Goal: Task Accomplishment & Management: Use online tool/utility

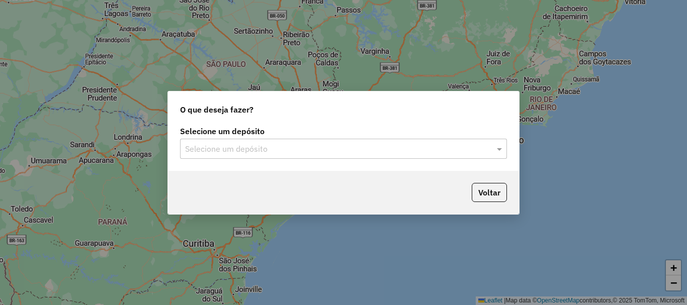
click at [388, 151] on input "text" at bounding box center [333, 149] width 297 height 12
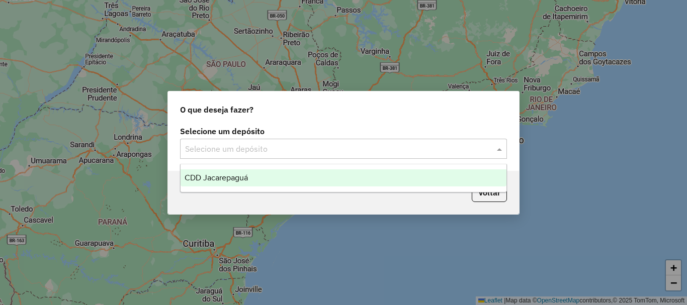
click at [228, 184] on div "CDD Jacarepaguá" at bounding box center [344, 177] width 326 height 17
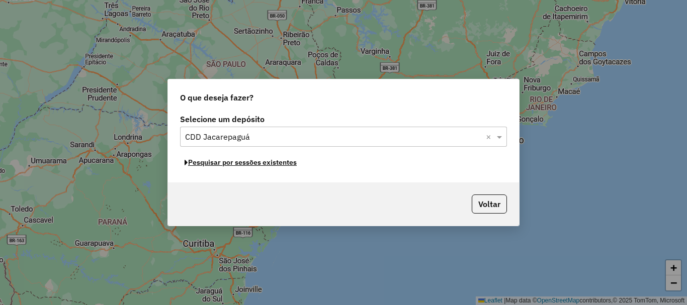
click at [247, 159] on button "Pesquisar por sessões existentes" at bounding box center [240, 163] width 121 height 16
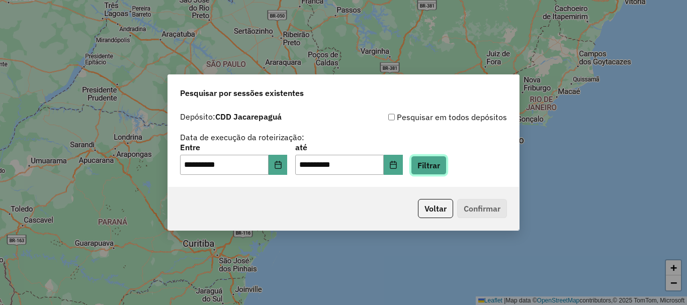
click at [447, 170] on button "Filtrar" at bounding box center [429, 165] width 36 height 19
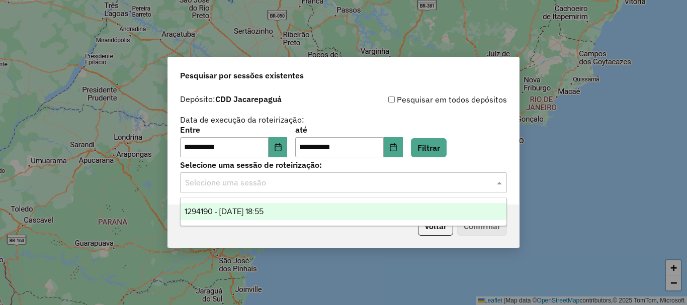
click at [300, 186] on input "text" at bounding box center [333, 183] width 297 height 12
click at [264, 209] on span "1294190 - 14/10/2025 18:55" at bounding box center [224, 211] width 79 height 9
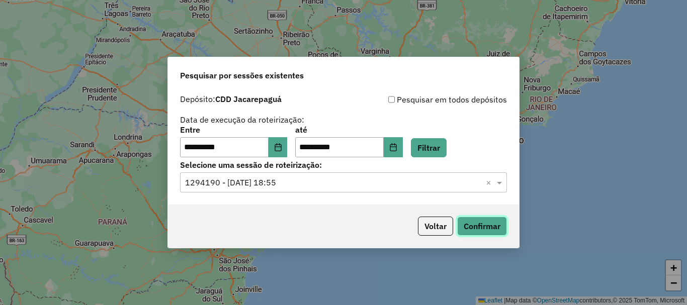
click at [467, 222] on button "Confirmar" at bounding box center [482, 226] width 50 height 19
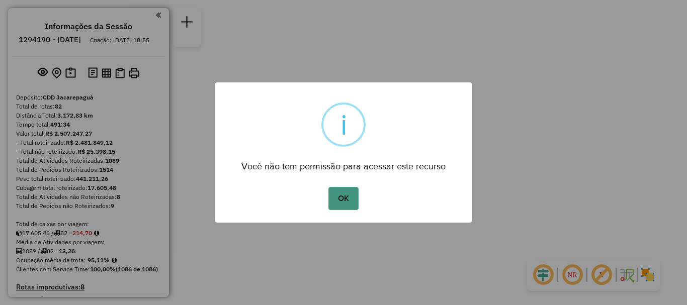
click at [358, 193] on button "OK" at bounding box center [343, 198] width 30 height 23
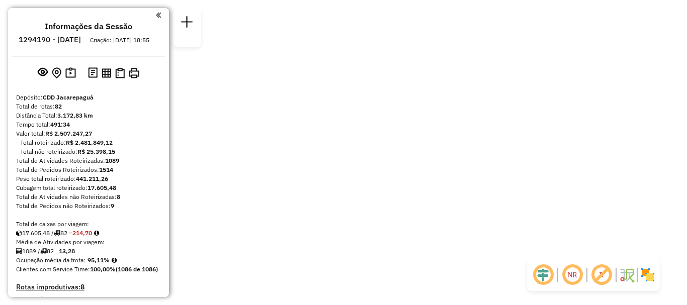
click at [347, 0] on div "Janela de atendimento Grade de atendimento Capacidade Transportadoras Veículos …" at bounding box center [343, 0] width 687 height 0
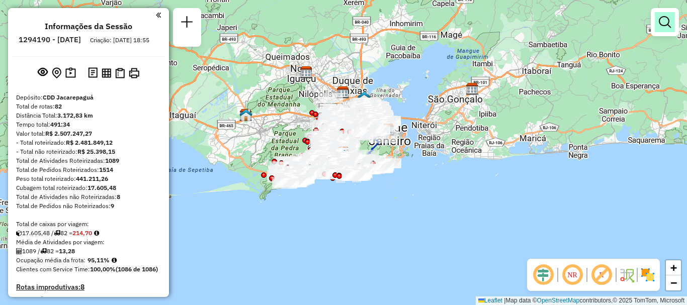
click at [668, 19] on em at bounding box center [665, 22] width 12 height 12
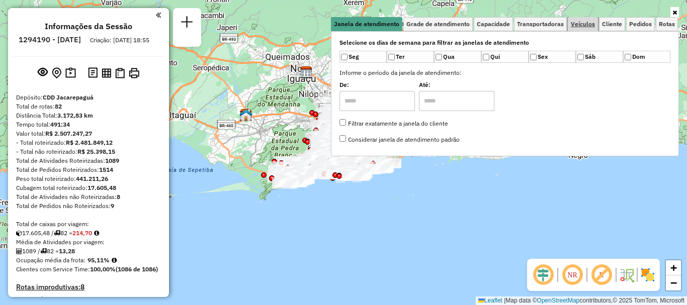
click at [582, 21] on span "Veículos" at bounding box center [583, 24] width 24 height 6
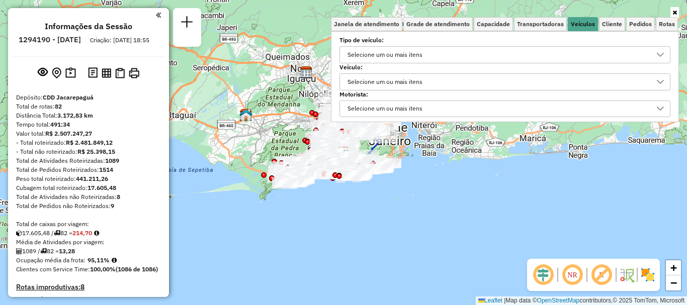
click at [419, 88] on div "Selecione um ou mais itens" at bounding box center [385, 82] width 82 height 16
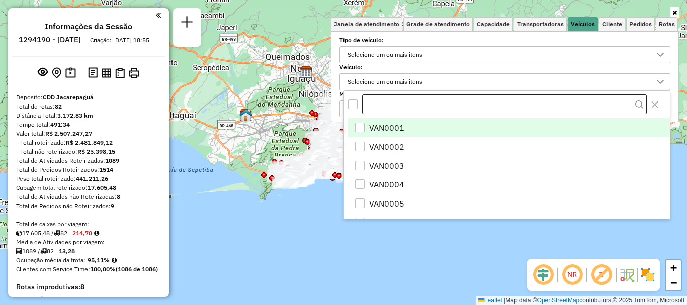
scroll to position [6, 35]
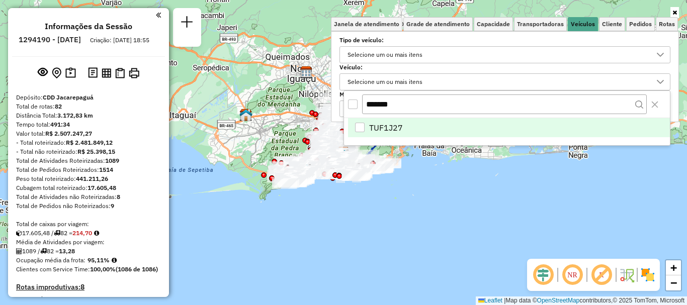
type input "*******"
click at [362, 130] on div "TUF1J27" at bounding box center [360, 128] width 10 height 10
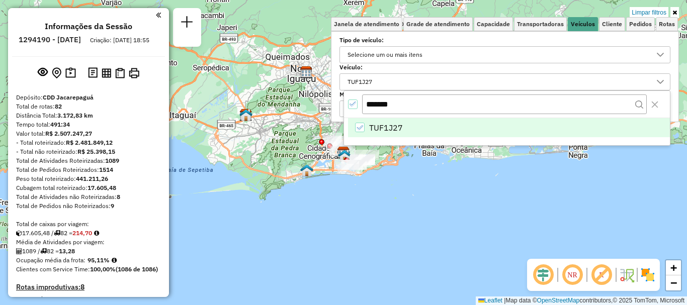
click at [385, 184] on div "Limpar filtros Janela de atendimento Grade de atendimento Capacidade Transporta…" at bounding box center [343, 152] width 687 height 305
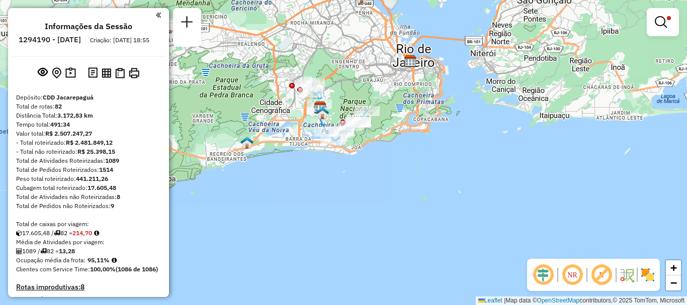
drag, startPoint x: 348, startPoint y: 176, endPoint x: 341, endPoint y: 169, distance: 9.7
click at [341, 169] on div "Limpar filtros Janela de atendimento Grade de atendimento Capacidade Transporta…" at bounding box center [343, 152] width 687 height 305
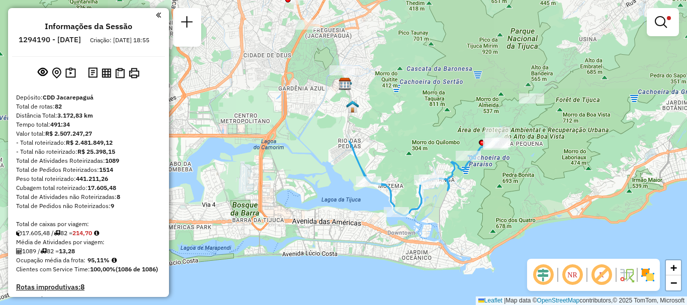
drag, startPoint x: 334, startPoint y: 99, endPoint x: 451, endPoint y: 271, distance: 207.4
click at [451, 271] on div "Limpar filtros Janela de atendimento Grade de atendimento Capacidade Transporta…" at bounding box center [343, 152] width 687 height 305
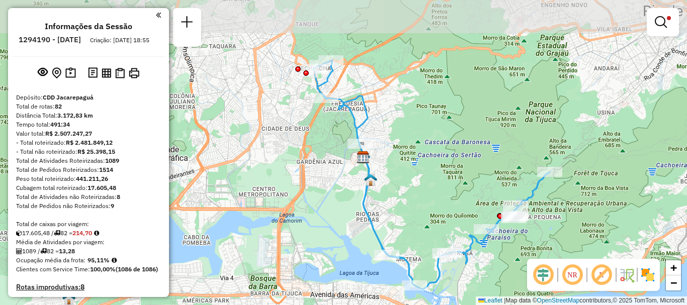
drag, startPoint x: 431, startPoint y: 58, endPoint x: 443, endPoint y: 123, distance: 66.3
click at [443, 127] on div "Limpar filtros Janela de atendimento Grade de atendimento Capacidade Transporta…" at bounding box center [343, 152] width 687 height 305
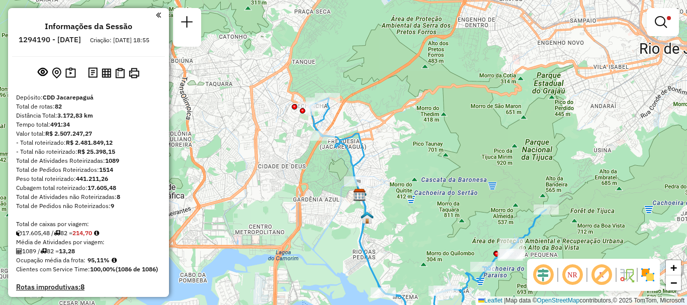
drag, startPoint x: 441, startPoint y: 85, endPoint x: 437, endPoint y: 98, distance: 12.7
click at [432, 126] on div "Limpar filtros Janela de atendimento Grade de atendimento Capacidade Transporta…" at bounding box center [343, 152] width 687 height 305
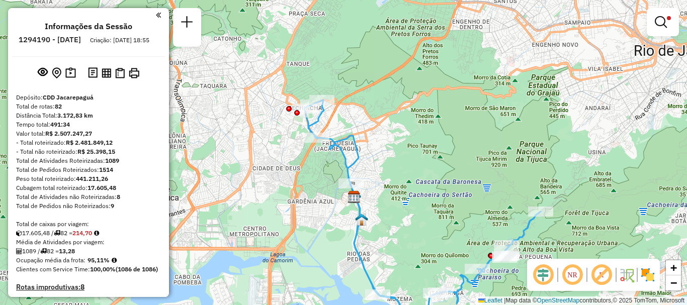
click at [648, 278] on img at bounding box center [648, 275] width 16 height 16
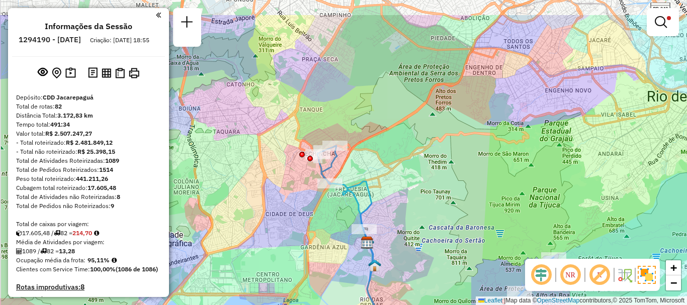
click at [533, 256] on div "Limpar filtros Janela de atendimento Grade de atendimento Capacidade Transporta…" at bounding box center [343, 152] width 687 height 305
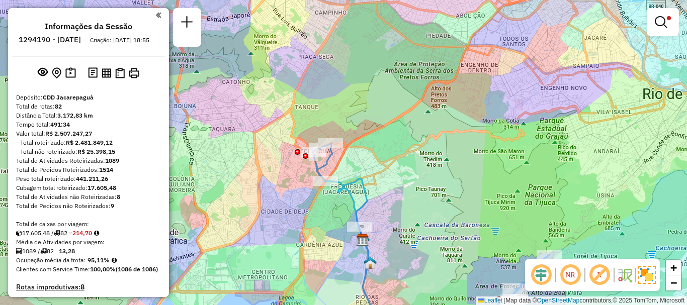
drag, startPoint x: 519, startPoint y: 215, endPoint x: 503, endPoint y: 224, distance: 18.7
click at [507, 265] on div "Limpar filtros Janela de atendimento Grade de atendimento Capacidade Transporta…" at bounding box center [343, 152] width 687 height 305
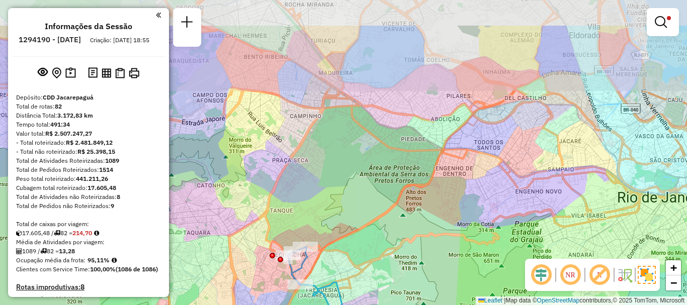
drag, startPoint x: 528, startPoint y: 255, endPoint x: 543, endPoint y: 182, distance: 74.5
click at [516, 254] on div "Limpar filtros Janela de atendimento Grade de atendimento Capacidade Transporta…" at bounding box center [343, 152] width 687 height 305
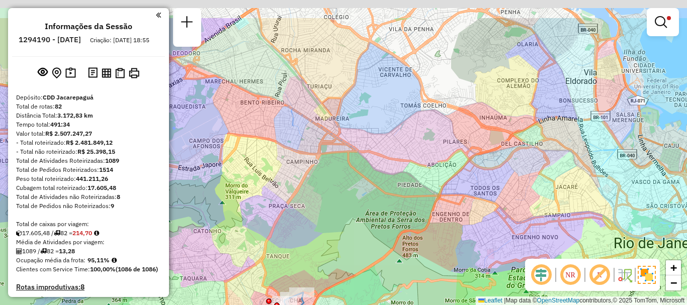
drag, startPoint x: 543, startPoint y: 226, endPoint x: 531, endPoint y: 207, distance: 22.3
click at [539, 223] on div "Limpar filtros Janela de atendimento Grade de atendimento Capacidade Transporta…" at bounding box center [343, 152] width 687 height 305
click at [547, 164] on div "Limpar filtros Janela de atendimento Grade de atendimento Capacidade Transporta…" at bounding box center [343, 152] width 687 height 305
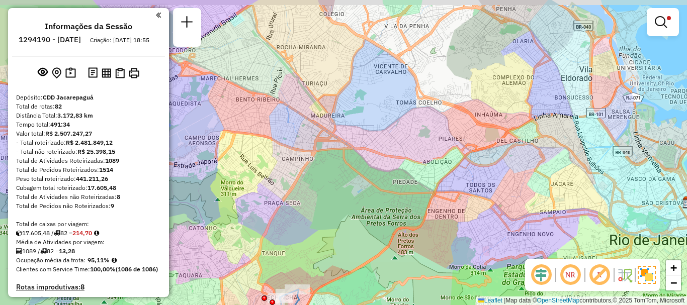
click at [546, 162] on div "Limpar filtros Janela de atendimento Grade de atendimento Capacidade Transporta…" at bounding box center [343, 152] width 687 height 305
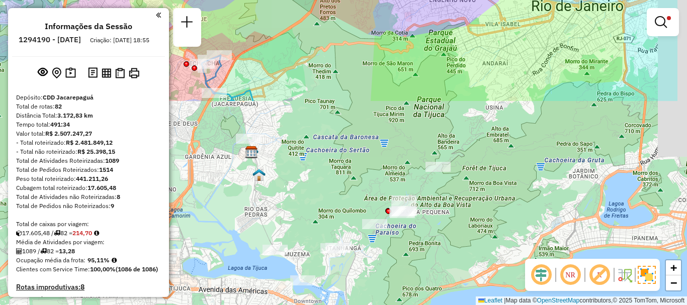
drag, startPoint x: 449, startPoint y: 54, endPoint x: 446, endPoint y: -61, distance: 114.7
click at [446, 0] on html "Aplicando filtros Pop-up bloqueado! Seu navegador bloqueou automáticamente a ab…" at bounding box center [343, 152] width 687 height 305
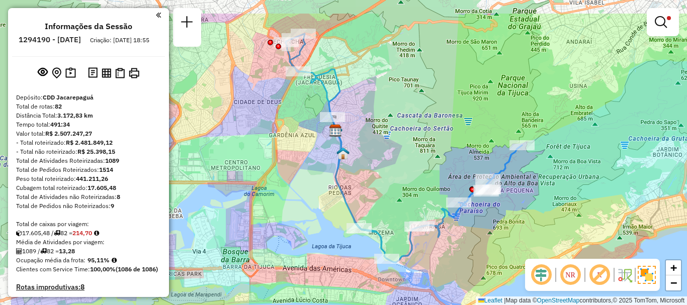
drag, startPoint x: 476, startPoint y: 190, endPoint x: 545, endPoint y: 233, distance: 80.6
click at [545, 233] on div "Limpar filtros Janela de atendimento Grade de atendimento Capacidade Transporta…" at bounding box center [343, 152] width 687 height 305
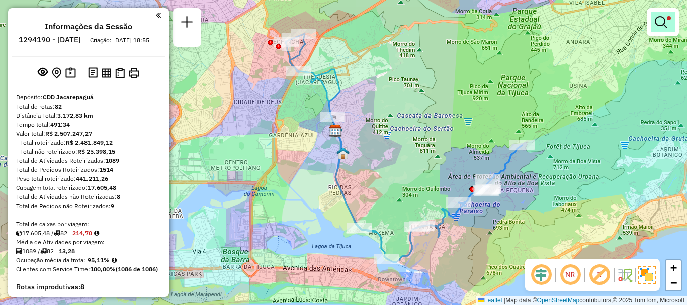
click at [661, 23] on em at bounding box center [661, 22] width 12 height 12
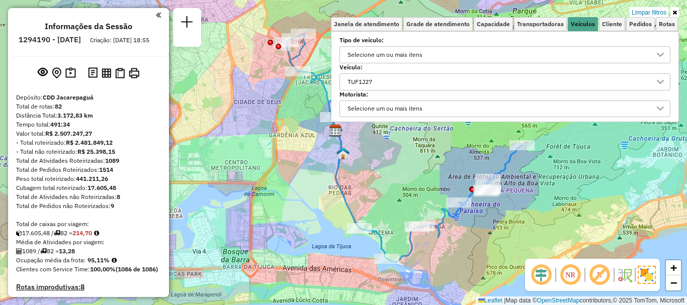
drag, startPoint x: 389, startPoint y: 78, endPoint x: 355, endPoint y: 88, distance: 36.1
click at [352, 88] on div "TUF1J27" at bounding box center [497, 82] width 307 height 16
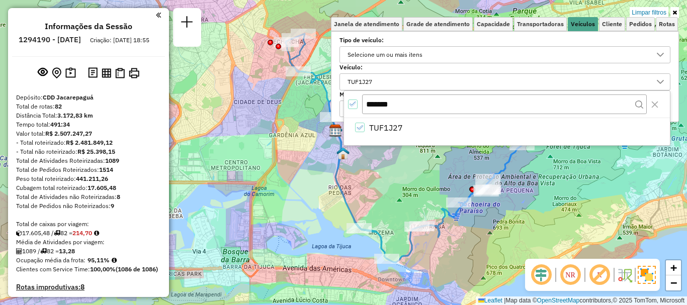
click at [390, 78] on div "TUF1J27" at bounding box center [497, 82] width 307 height 16
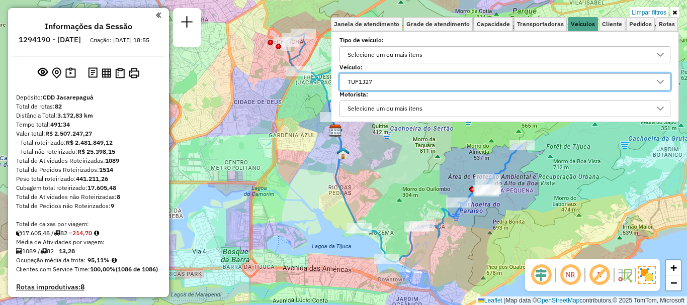
click at [400, 78] on div "TUF1J27" at bounding box center [497, 82] width 307 height 16
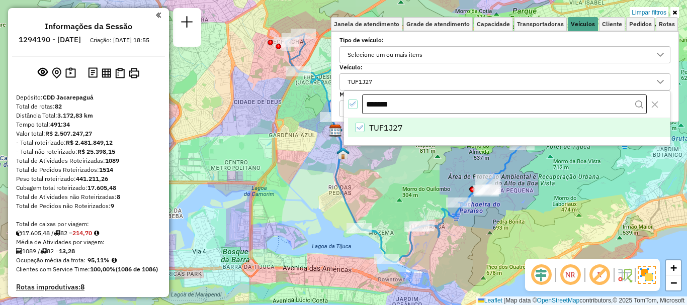
click at [409, 105] on input "*******" at bounding box center [504, 105] width 285 height 20
click at [409, 104] on input "*******" at bounding box center [504, 105] width 285 height 20
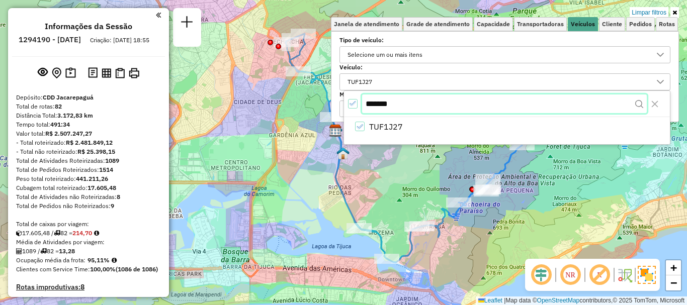
click at [414, 109] on input "*******" at bounding box center [504, 104] width 285 height 19
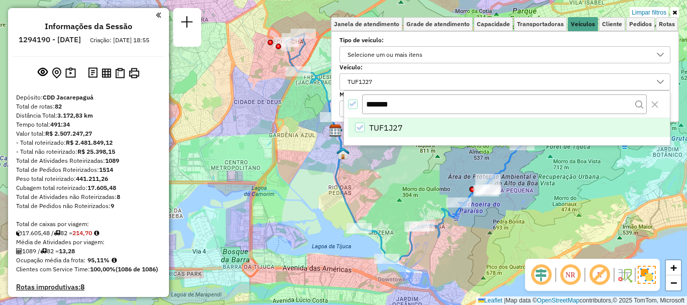
click at [364, 129] on div "TUF1J27" at bounding box center [360, 128] width 10 height 10
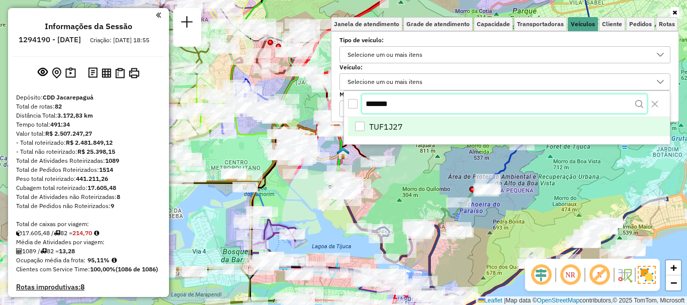
drag, startPoint x: 405, startPoint y: 107, endPoint x: 388, endPoint y: 108, distance: 17.1
click at [388, 108] on input "*******" at bounding box center [504, 104] width 285 height 19
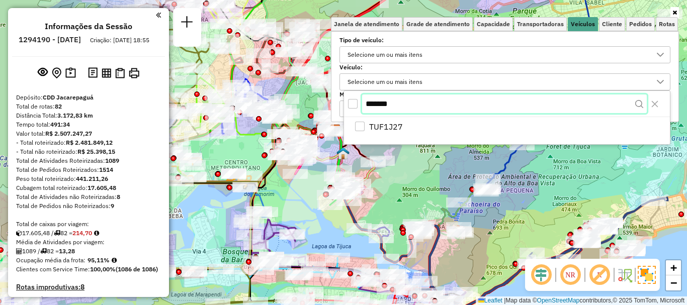
click at [411, 103] on input "*******" at bounding box center [504, 104] width 285 height 19
drag, startPoint x: 411, startPoint y: 103, endPoint x: 398, endPoint y: 105, distance: 12.7
click at [400, 105] on input "*******" at bounding box center [504, 104] width 285 height 19
click at [401, 105] on input "*******" at bounding box center [504, 104] width 285 height 19
drag, startPoint x: 403, startPoint y: 105, endPoint x: 390, endPoint y: 114, distance: 16.6
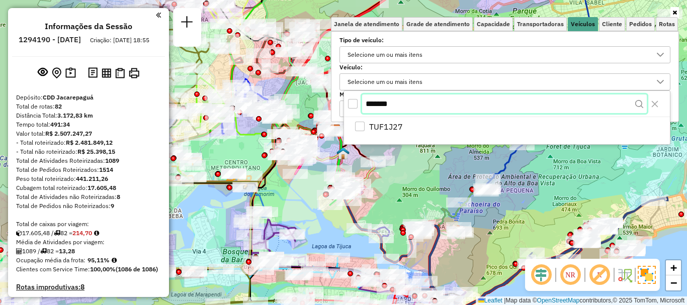
click at [385, 108] on input "*******" at bounding box center [504, 104] width 285 height 19
click at [417, 99] on input "*******" at bounding box center [504, 104] width 285 height 19
click at [416, 99] on input "*******" at bounding box center [504, 104] width 285 height 19
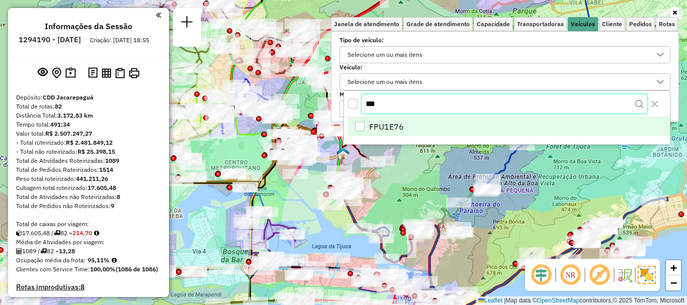
type input "***"
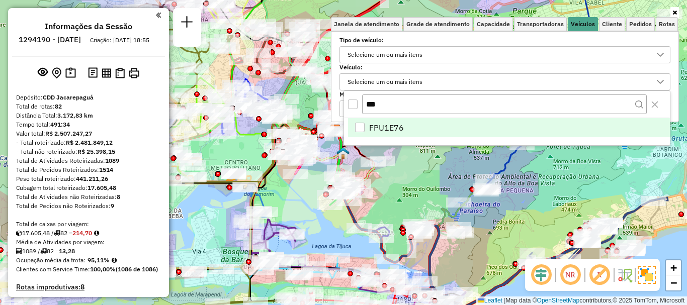
click at [377, 122] on span "FPU1E76" at bounding box center [386, 128] width 35 height 12
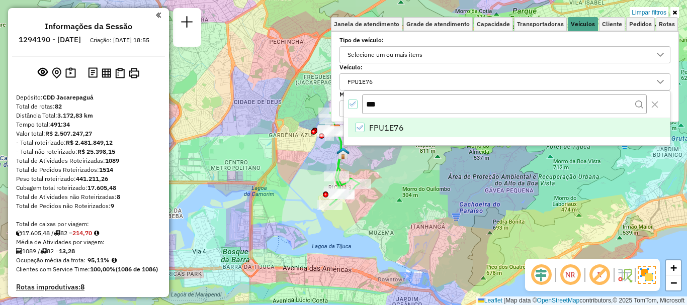
click at [410, 228] on div "Limpar filtros Janela de atendimento Grade de atendimento Capacidade Transporta…" at bounding box center [343, 152] width 687 height 305
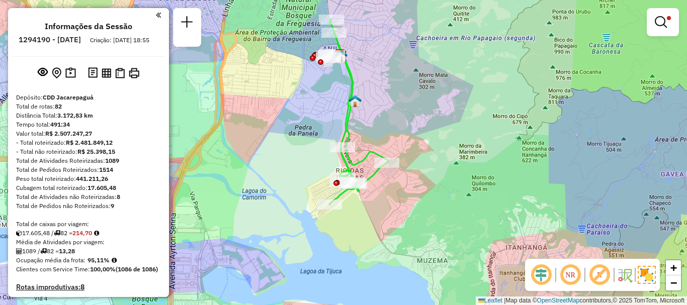
drag, startPoint x: 355, startPoint y: 84, endPoint x: 403, endPoint y: 108, distance: 53.8
click at [403, 108] on div "Limpar filtros Janela de atendimento Grade de atendimento Capacidade Transporta…" at bounding box center [343, 152] width 687 height 305
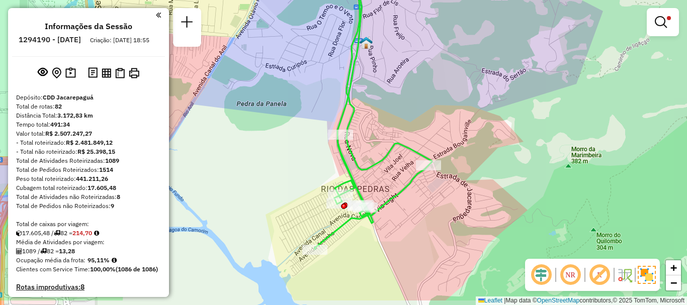
drag, startPoint x: 361, startPoint y: 59, endPoint x: 419, endPoint y: 7, distance: 78.7
click at [419, 7] on div "Limpar filtros Janela de atendimento Grade de atendimento Capacidade Transporta…" at bounding box center [343, 152] width 687 height 305
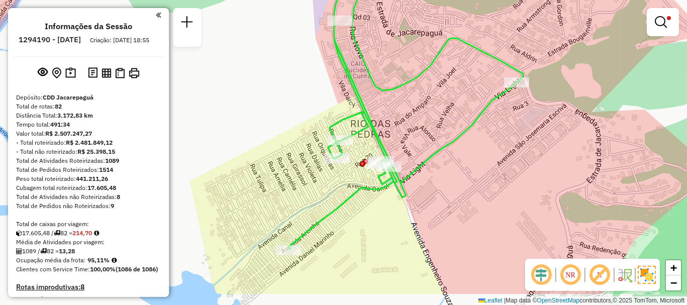
drag, startPoint x: 328, startPoint y: 172, endPoint x: 391, endPoint y: 131, distance: 75.2
click at [391, 131] on div "Limpar filtros Janela de atendimento Grade de atendimento Capacidade Transporta…" at bounding box center [343, 152] width 687 height 305
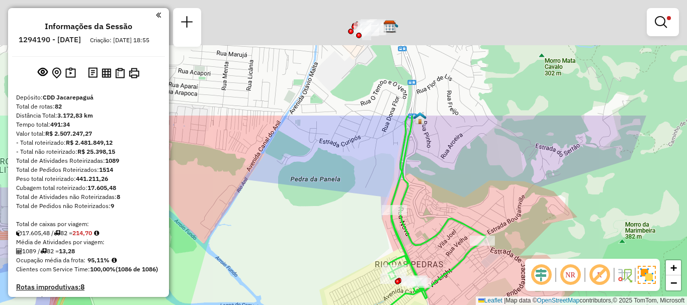
drag, startPoint x: 420, startPoint y: 63, endPoint x: 437, endPoint y: 277, distance: 214.4
click at [437, 277] on div "Limpar filtros Janela de atendimento Grade de atendimento Capacidade Transporta…" at bounding box center [343, 152] width 687 height 305
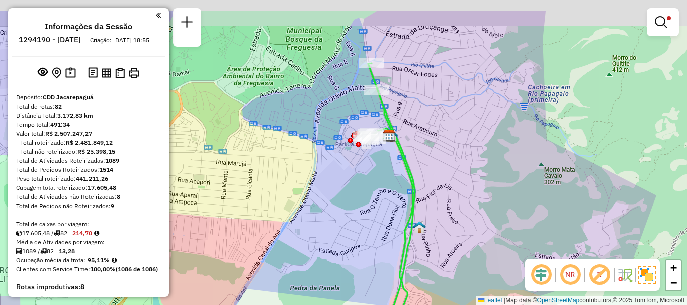
drag, startPoint x: 464, startPoint y: 167, endPoint x: 463, endPoint y: 211, distance: 43.8
click at [463, 211] on div "Limpar filtros Janela de atendimento Grade de atendimento Capacidade Transporta…" at bounding box center [343, 152] width 687 height 305
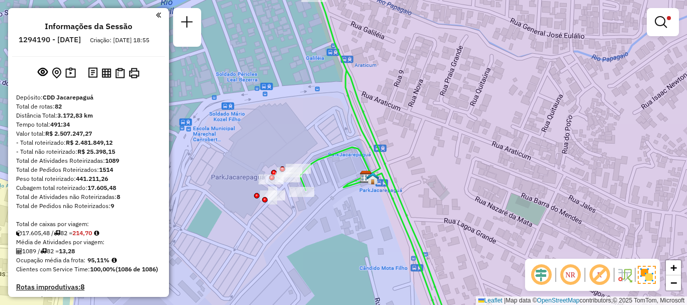
drag, startPoint x: 388, startPoint y: 142, endPoint x: 408, endPoint y: 155, distance: 24.0
click at [408, 155] on div "Limpar filtros Janela de atendimento Grade de atendimento Capacidade Transporta…" at bounding box center [343, 152] width 687 height 305
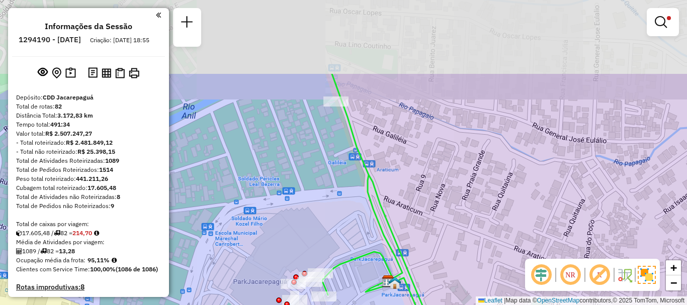
drag, startPoint x: 404, startPoint y: 97, endPoint x: 424, endPoint y: 199, distance: 104.0
click at [424, 199] on div "Limpar filtros Janela de atendimento Grade de atendimento Capacidade Transporta…" at bounding box center [343, 152] width 687 height 305
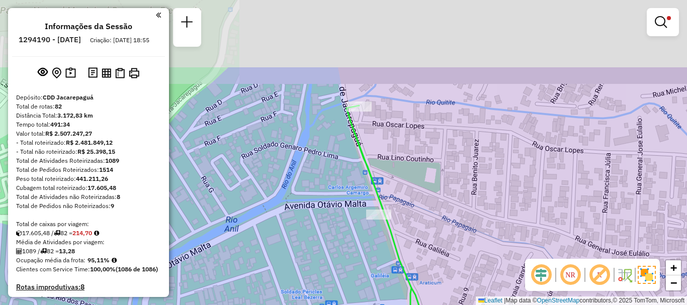
drag, startPoint x: 415, startPoint y: 85, endPoint x: 424, endPoint y: 124, distance: 39.2
click at [452, 184] on div "Limpar filtros Janela de atendimento Grade de atendimento Capacidade Transporta…" at bounding box center [343, 152] width 687 height 305
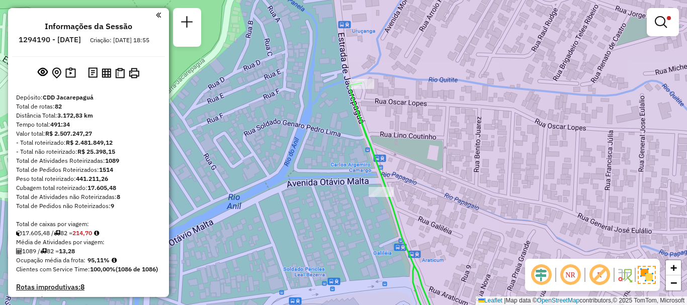
drag, startPoint x: 427, startPoint y: 133, endPoint x: 418, endPoint y: 81, distance: 52.6
click at [418, 81] on div "Limpar filtros Janela de atendimento Grade de atendimento Capacidade Transporta…" at bounding box center [343, 152] width 687 height 305
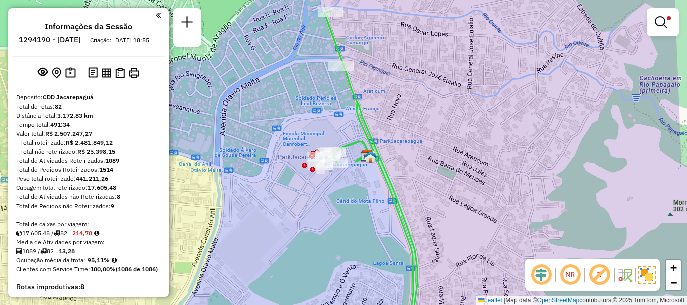
drag, startPoint x: 451, startPoint y: 129, endPoint x: 443, endPoint y: 108, distance: 22.4
click at [443, 108] on div "Limpar filtros Janela de atendimento Grade de atendimento Capacidade Transporta…" at bounding box center [343, 152] width 687 height 305
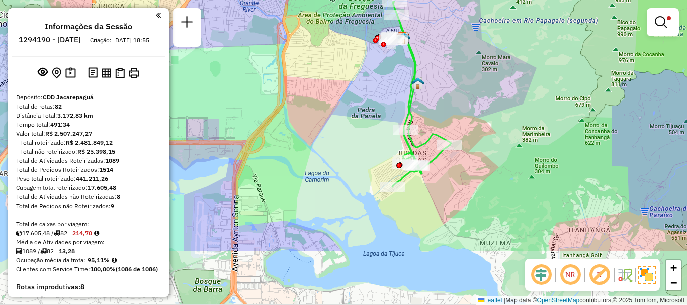
drag, startPoint x: 484, startPoint y: 139, endPoint x: 461, endPoint y: 90, distance: 54.2
click at [461, 90] on div "Limpar filtros Janela de atendimento Grade de atendimento Capacidade Transporta…" at bounding box center [343, 152] width 687 height 305
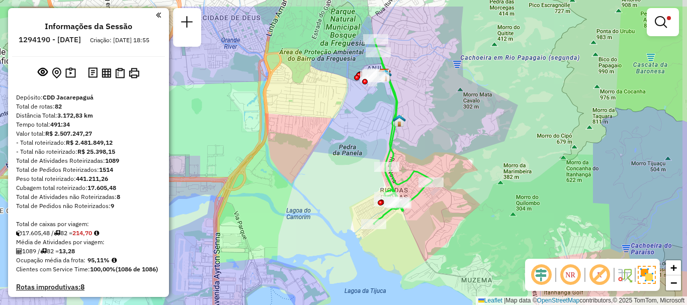
drag, startPoint x: 480, startPoint y: 93, endPoint x: 460, endPoint y: 130, distance: 42.3
click at [460, 130] on div "Limpar filtros Janela de atendimento Grade de atendimento Capacidade Transporta…" at bounding box center [343, 152] width 687 height 305
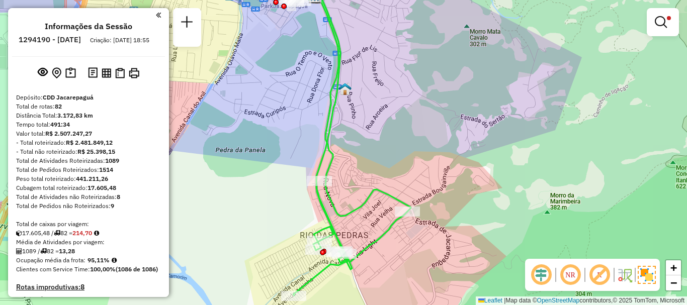
drag, startPoint x: 397, startPoint y: 116, endPoint x: 422, endPoint y: 114, distance: 25.7
click at [422, 114] on div "Limpar filtros Janela de atendimento Grade de atendimento Capacidade Transporta…" at bounding box center [343, 152] width 687 height 305
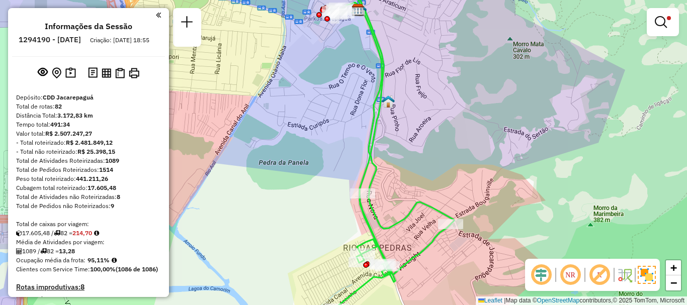
drag, startPoint x: 406, startPoint y: 90, endPoint x: 456, endPoint y: 106, distance: 53.0
click at [456, 106] on div "Limpar filtros Janela de atendimento Grade de atendimento Capacidade Transporta…" at bounding box center [343, 152] width 687 height 305
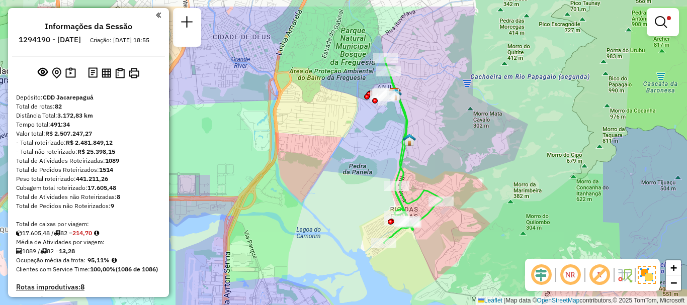
drag, startPoint x: 510, startPoint y: 110, endPoint x: 548, endPoint y: 166, distance: 67.4
click at [497, 141] on div "Limpar filtros Janela de atendimento Grade de atendimento Capacidade Transporta…" at bounding box center [343, 152] width 687 height 305
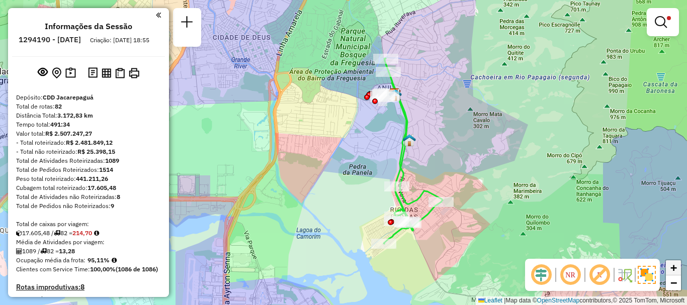
click at [672, 268] on span "+" at bounding box center [673, 267] width 7 height 13
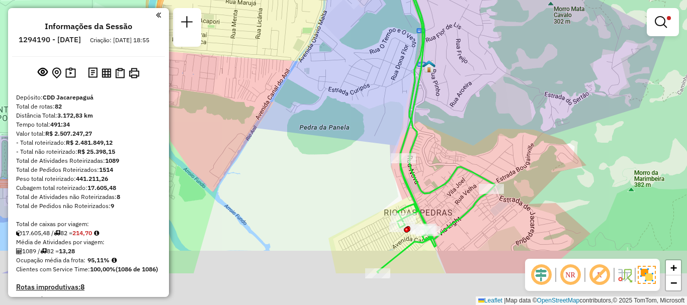
drag, startPoint x: 539, startPoint y: 145, endPoint x: 520, endPoint y: 119, distance: 32.4
click at [520, 119] on div "Limpar filtros Janela de atendimento Grade de atendimento Capacidade Transporta…" at bounding box center [343, 152] width 687 height 305
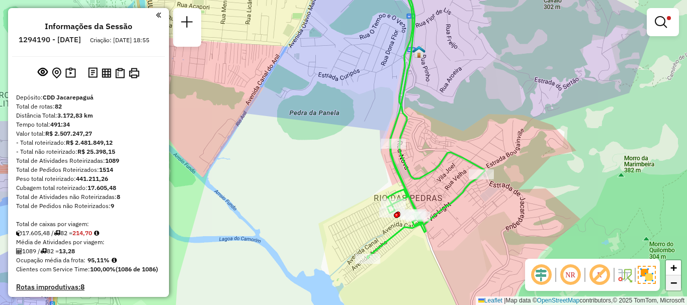
click at [669, 284] on link "−" at bounding box center [673, 283] width 15 height 15
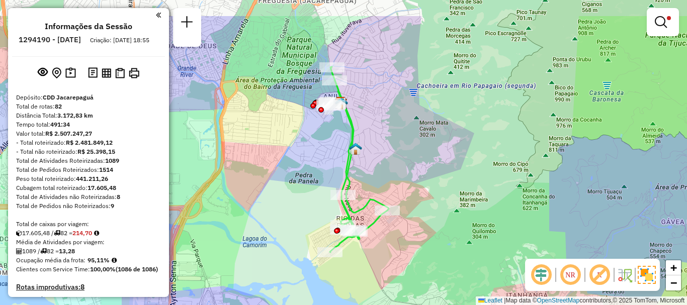
drag, startPoint x: 428, startPoint y: 135, endPoint x: 403, endPoint y: 182, distance: 53.1
click at [403, 182] on div "Limpar filtros Janela de atendimento Grade de atendimento Capacidade Transporta…" at bounding box center [343, 152] width 687 height 305
